Goal: Check status

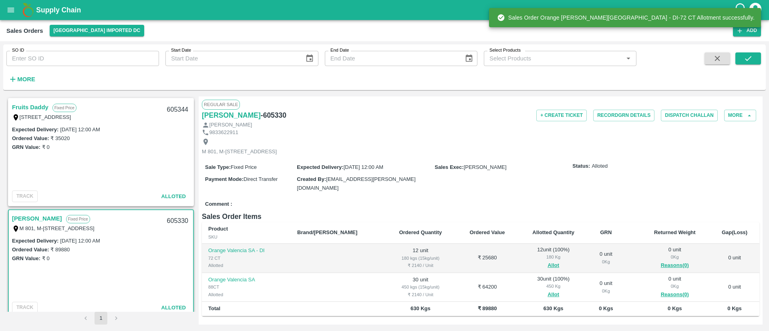
scroll to position [32, 0]
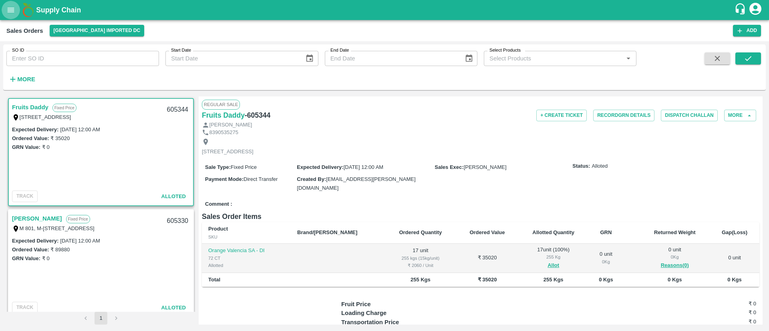
click at [10, 12] on icon "open drawer" at bounding box center [10, 10] width 9 height 9
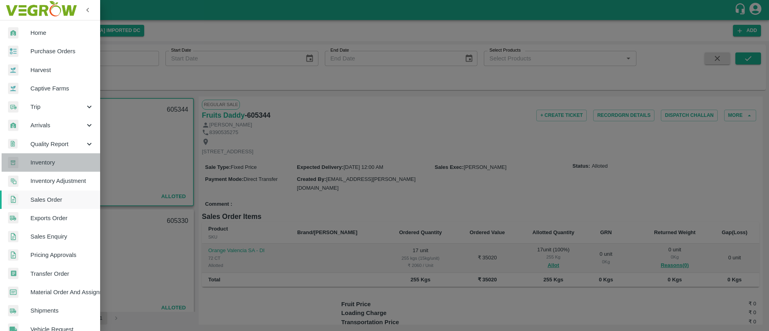
click at [56, 161] on span "Inventory" at bounding box center [61, 162] width 63 height 9
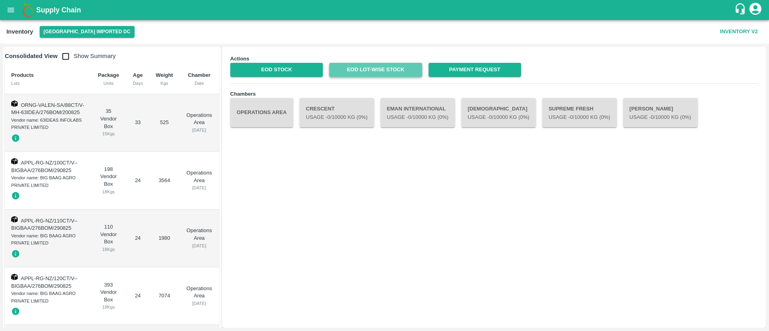
click at [376, 66] on link "EOD Lot-wise Stock" at bounding box center [375, 70] width 92 height 14
